Goal: Information Seeking & Learning: Learn about a topic

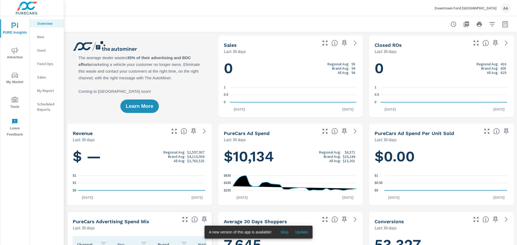
scroll to position [0, 0]
click at [296, 233] on span "Update" at bounding box center [301, 232] width 13 height 5
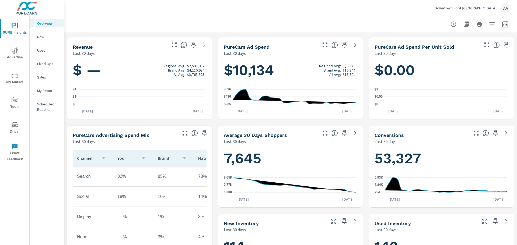
scroll to position [108, 0]
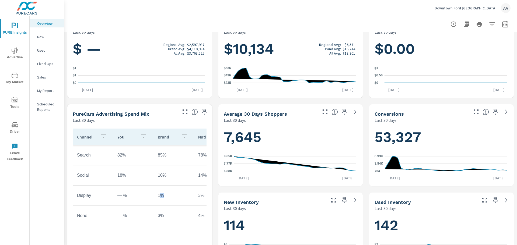
drag, startPoint x: 185, startPoint y: 191, endPoint x: 159, endPoint y: 192, distance: 26.1
click at [159, 192] on td "1%" at bounding box center [174, 195] width 40 height 13
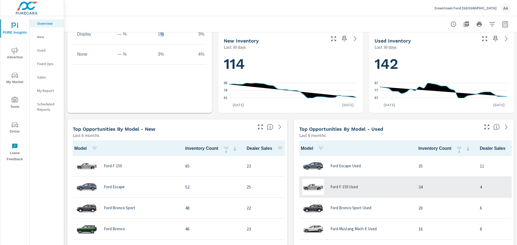
scroll to position [27, 0]
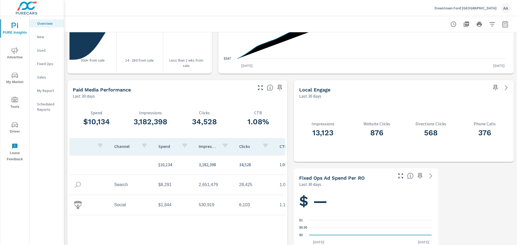
scroll to position [671, 0]
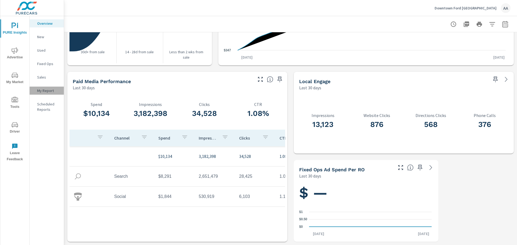
click at [49, 89] on p "My Report" at bounding box center [48, 90] width 22 height 5
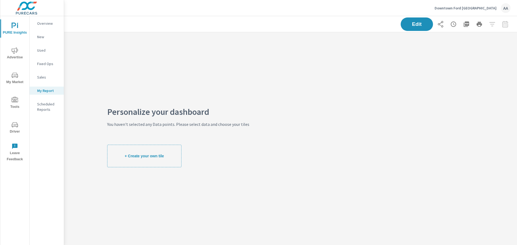
click at [14, 74] on icon "nav menu" at bounding box center [15, 75] width 6 height 6
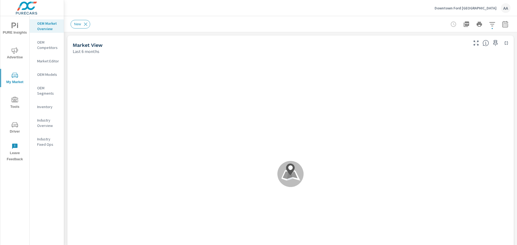
scroll to position [0, 0]
click at [16, 54] on span "Advertise" at bounding box center [15, 53] width 26 height 13
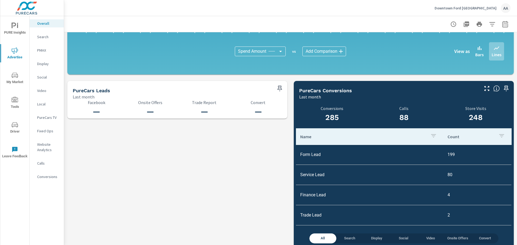
scroll to position [538, 0]
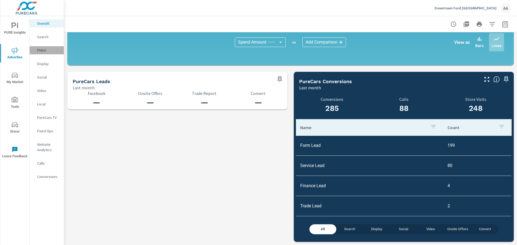
click at [46, 51] on p "PMAX" at bounding box center [48, 50] width 22 height 5
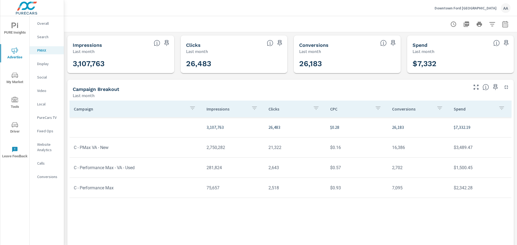
click at [46, 144] on p "Website Analytics" at bounding box center [48, 147] width 22 height 11
